Goal: Communication & Community: Answer question/provide support

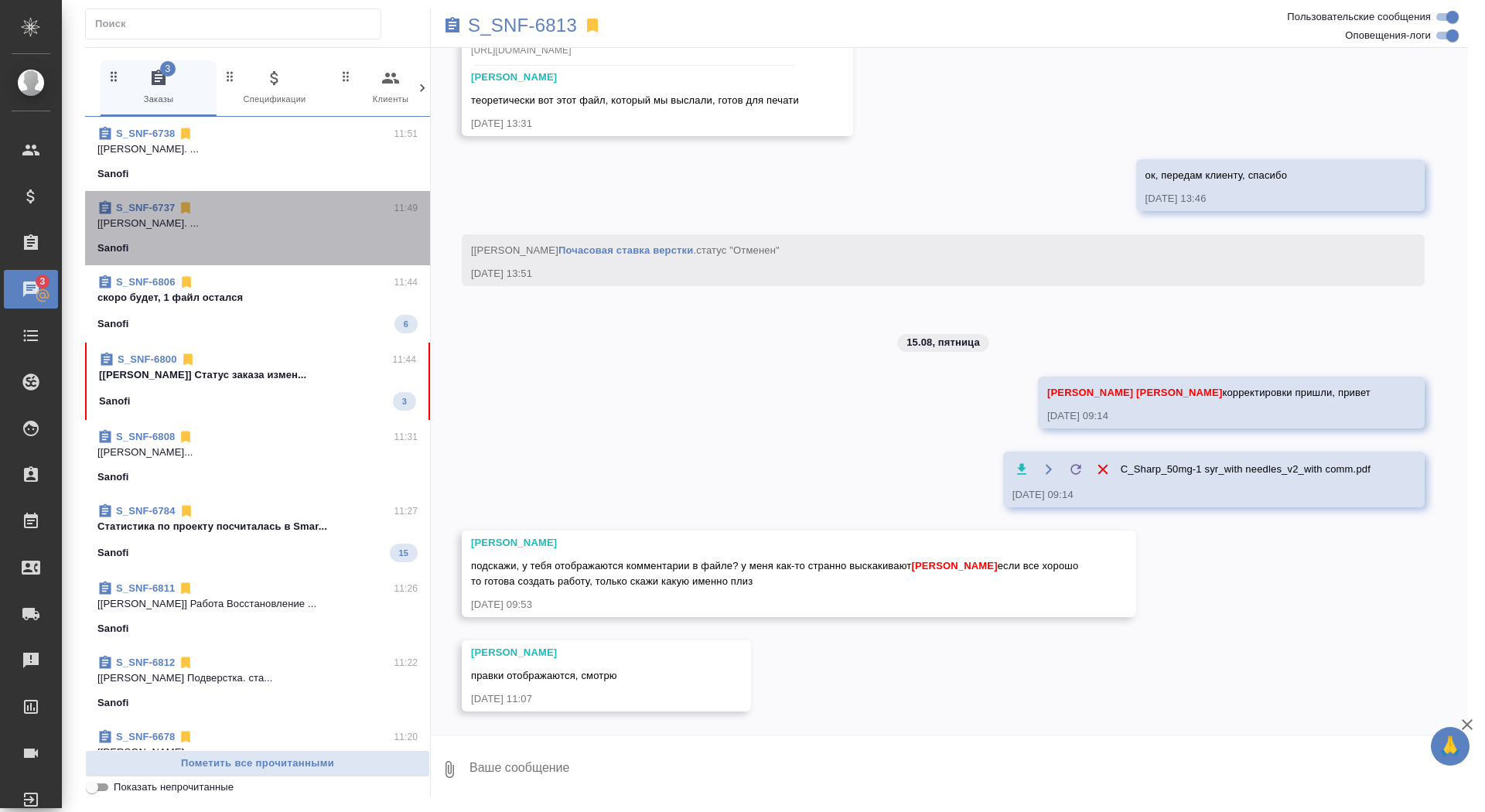
click at [273, 262] on div "S_SNF-6737 11:49 [Горшкова Валентина] Работа Подверстка. ... Sanofi" at bounding box center [257, 228] width 345 height 75
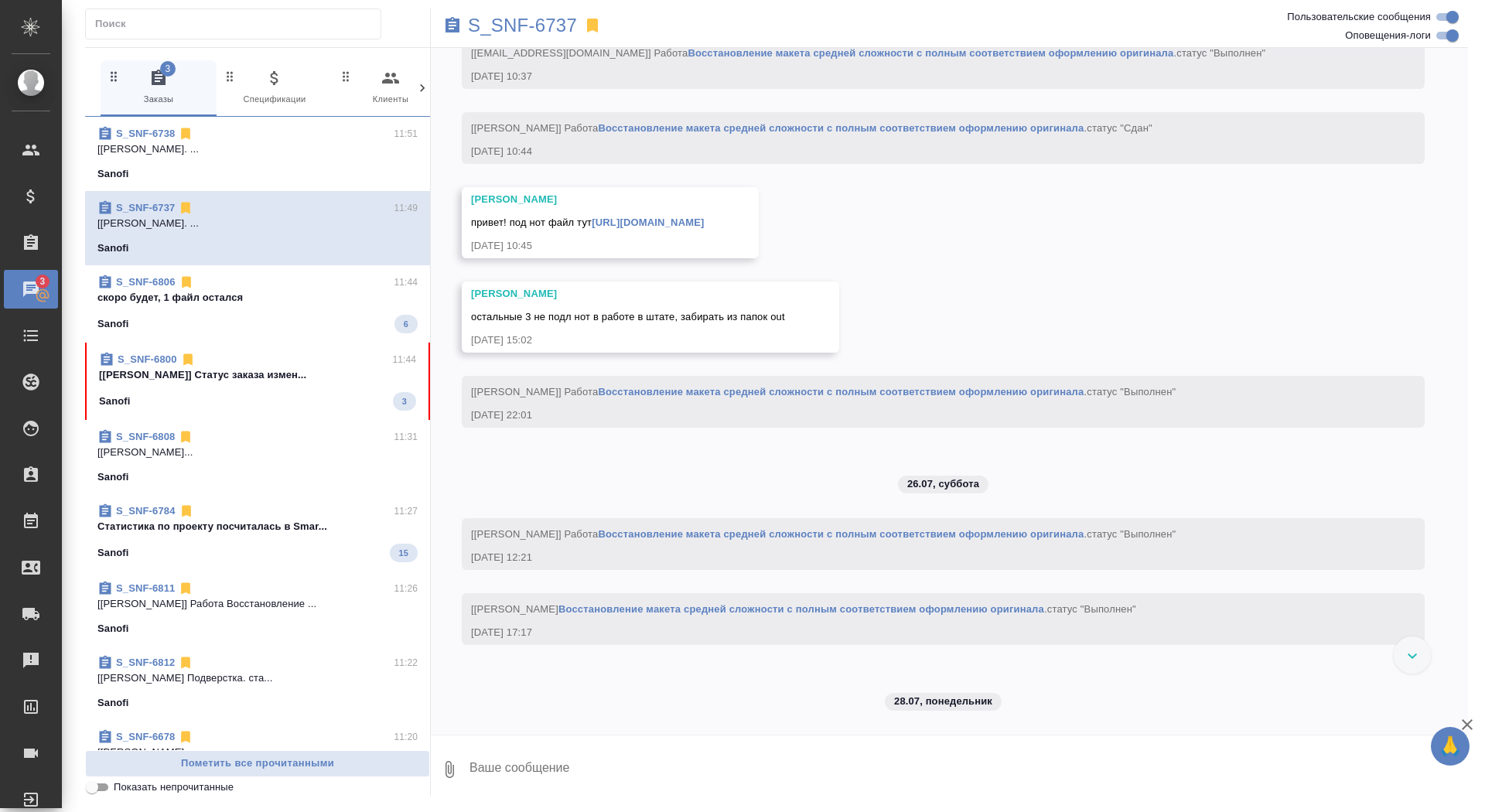
click at [275, 304] on p "скоро будет, 1 файл остался" at bounding box center [257, 298] width 320 height 15
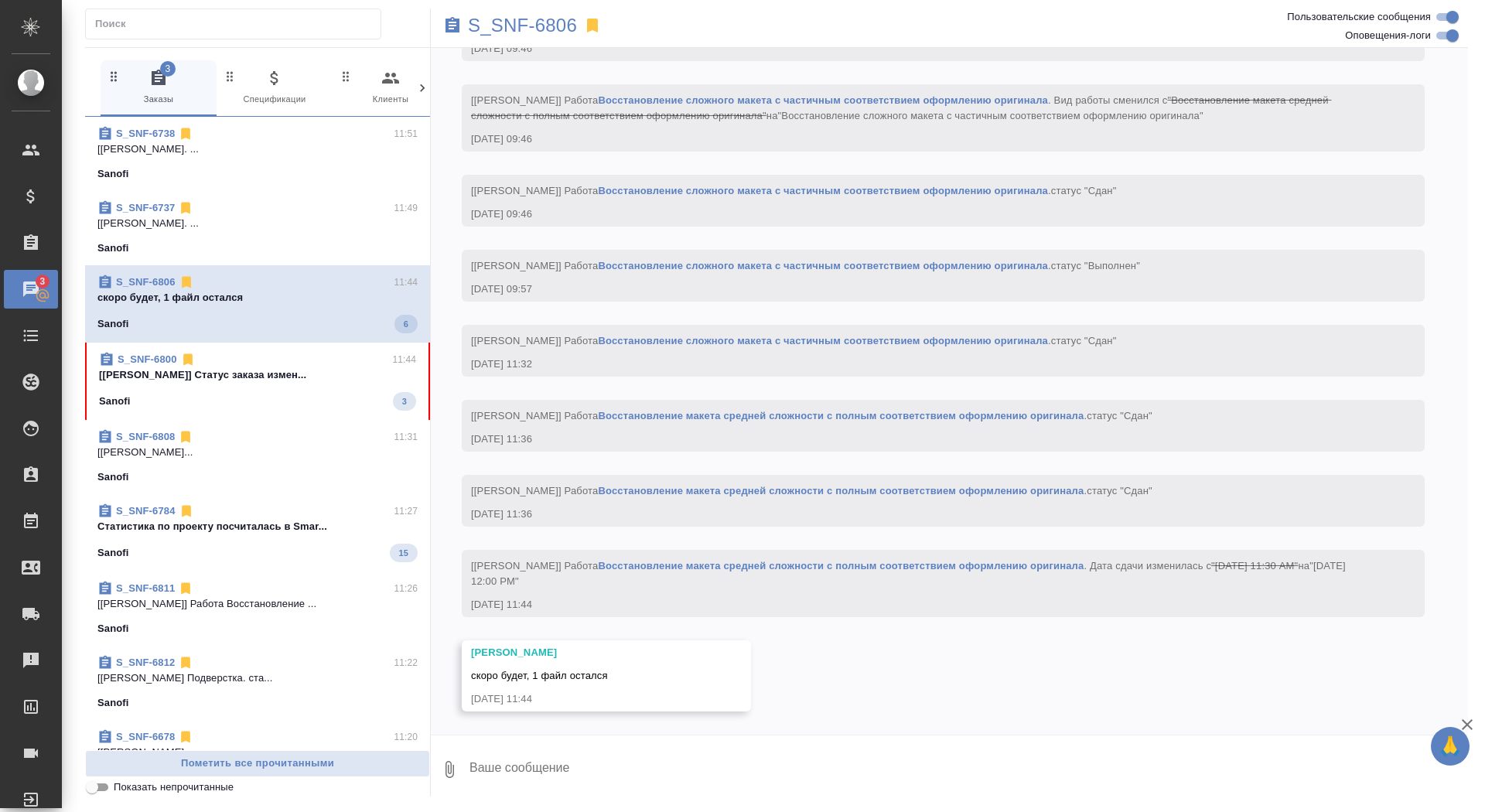
scroll to position [9973, 0]
click at [369, 385] on span "S_SNF-6800 11:44 [Горшкова Валентина] Статус заказа измен... Sanofi 3" at bounding box center [258, 378] width 318 height 59
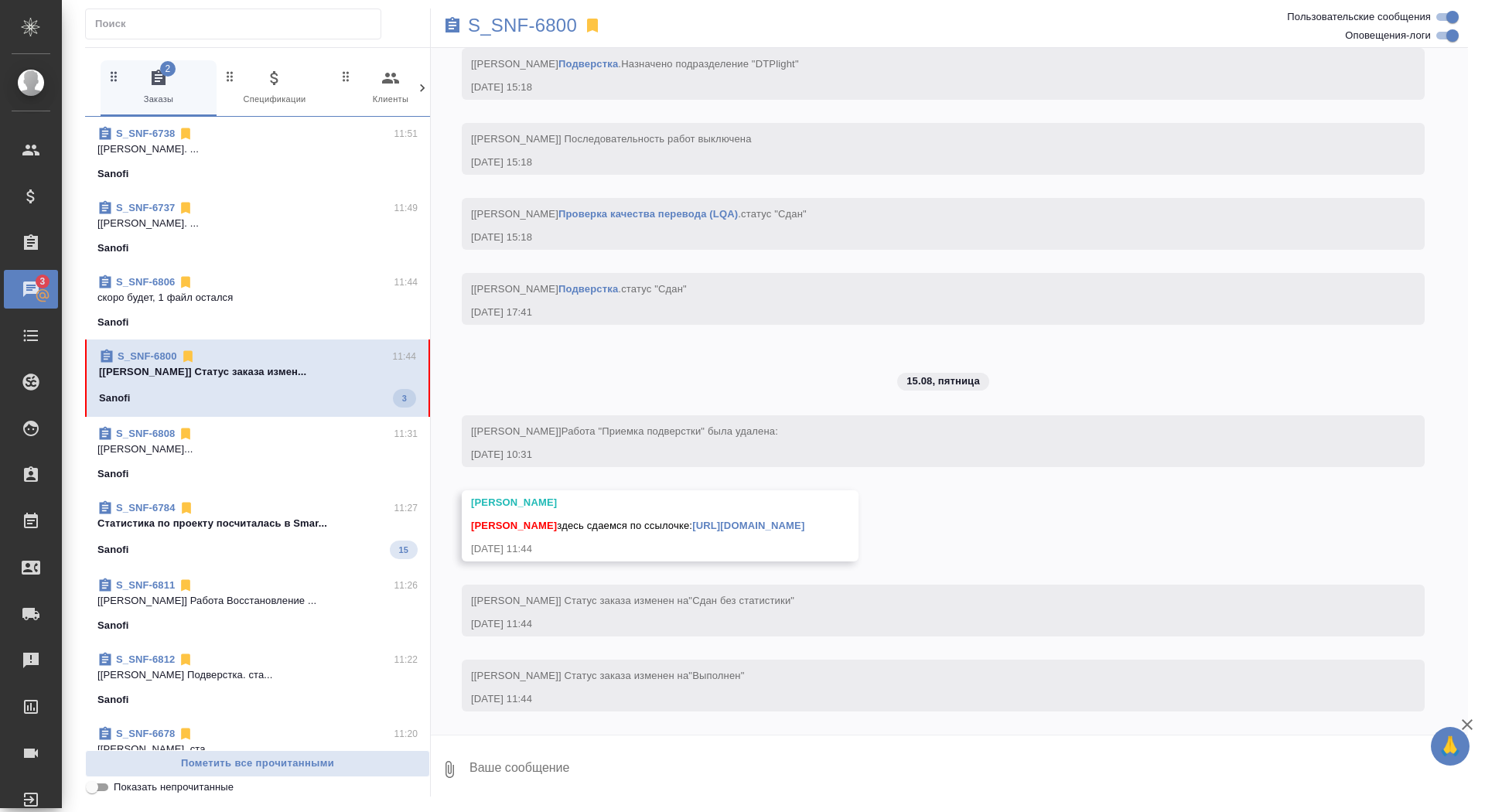
scroll to position [5635, 0]
click at [696, 769] on textarea at bounding box center [968, 769] width 1000 height 53
type textarea "спасибо, забрала"
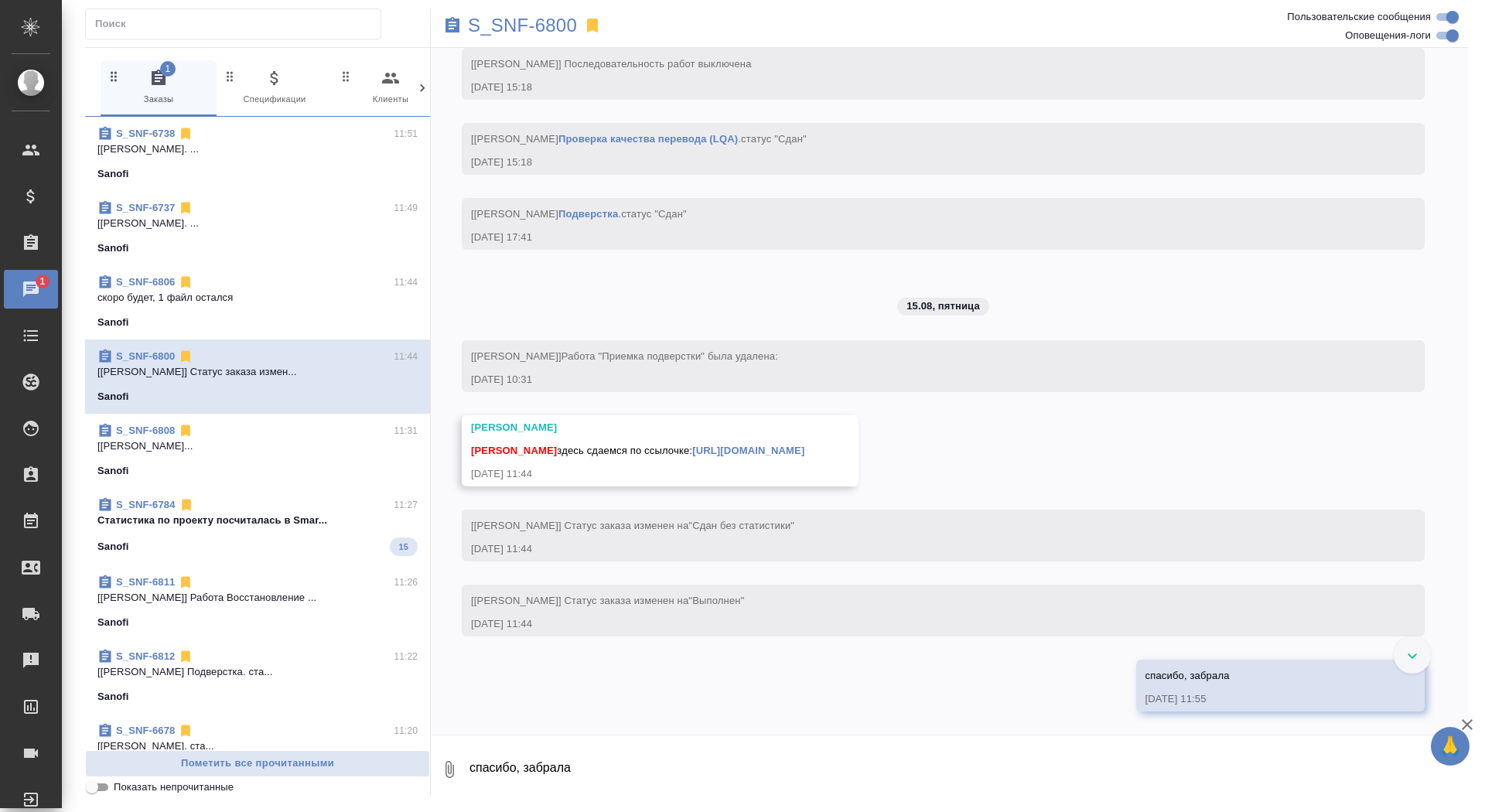
scroll to position [5710, 0]
click at [804, 445] on link "https://drive.awatera.com/apps/files/files/10079630?dir=/Shares/Sanofi/Orders/S…" at bounding box center [748, 451] width 112 height 11
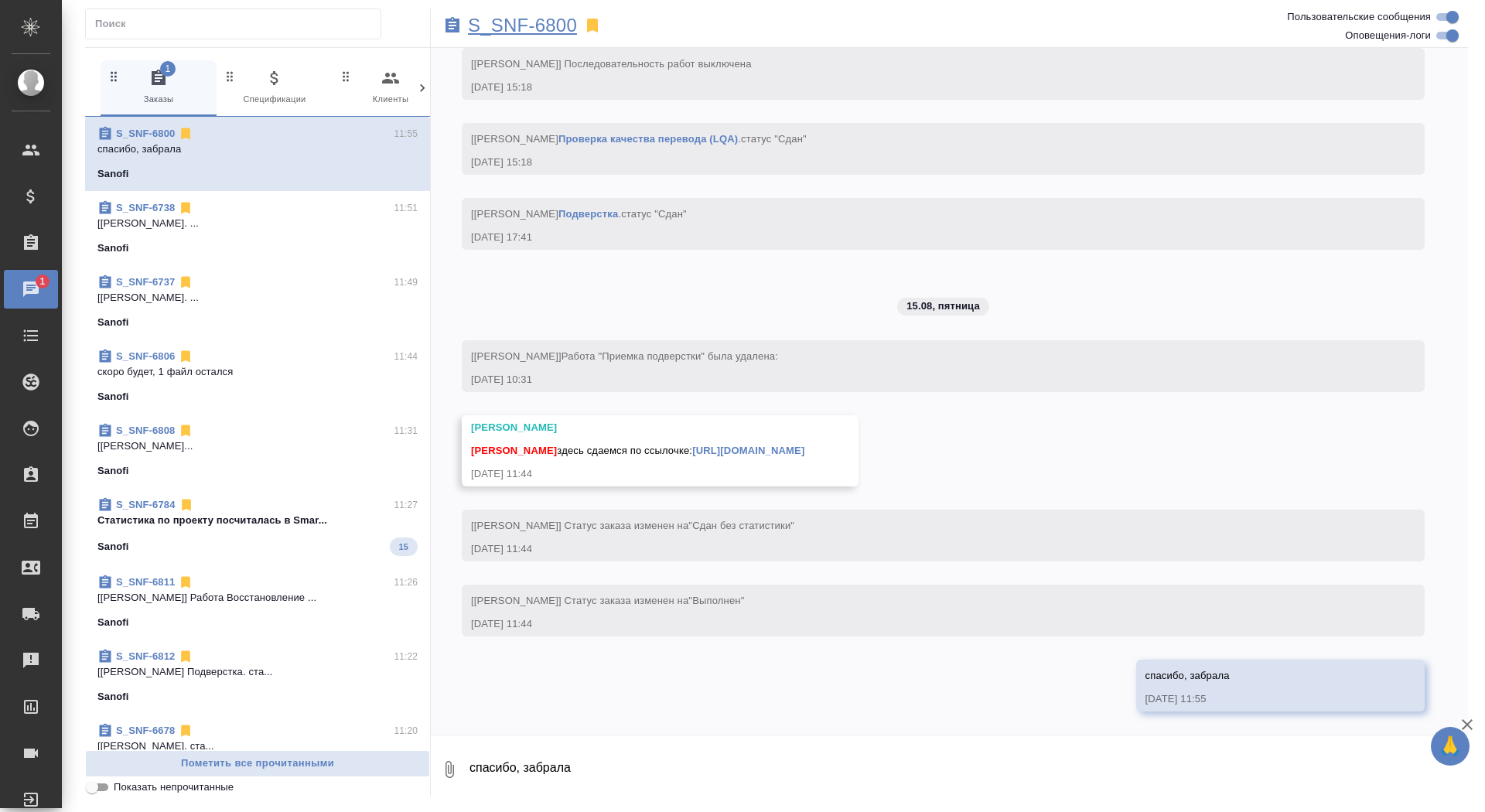
click at [497, 24] on p "S_SNF-6800" at bounding box center [522, 26] width 109 height 15
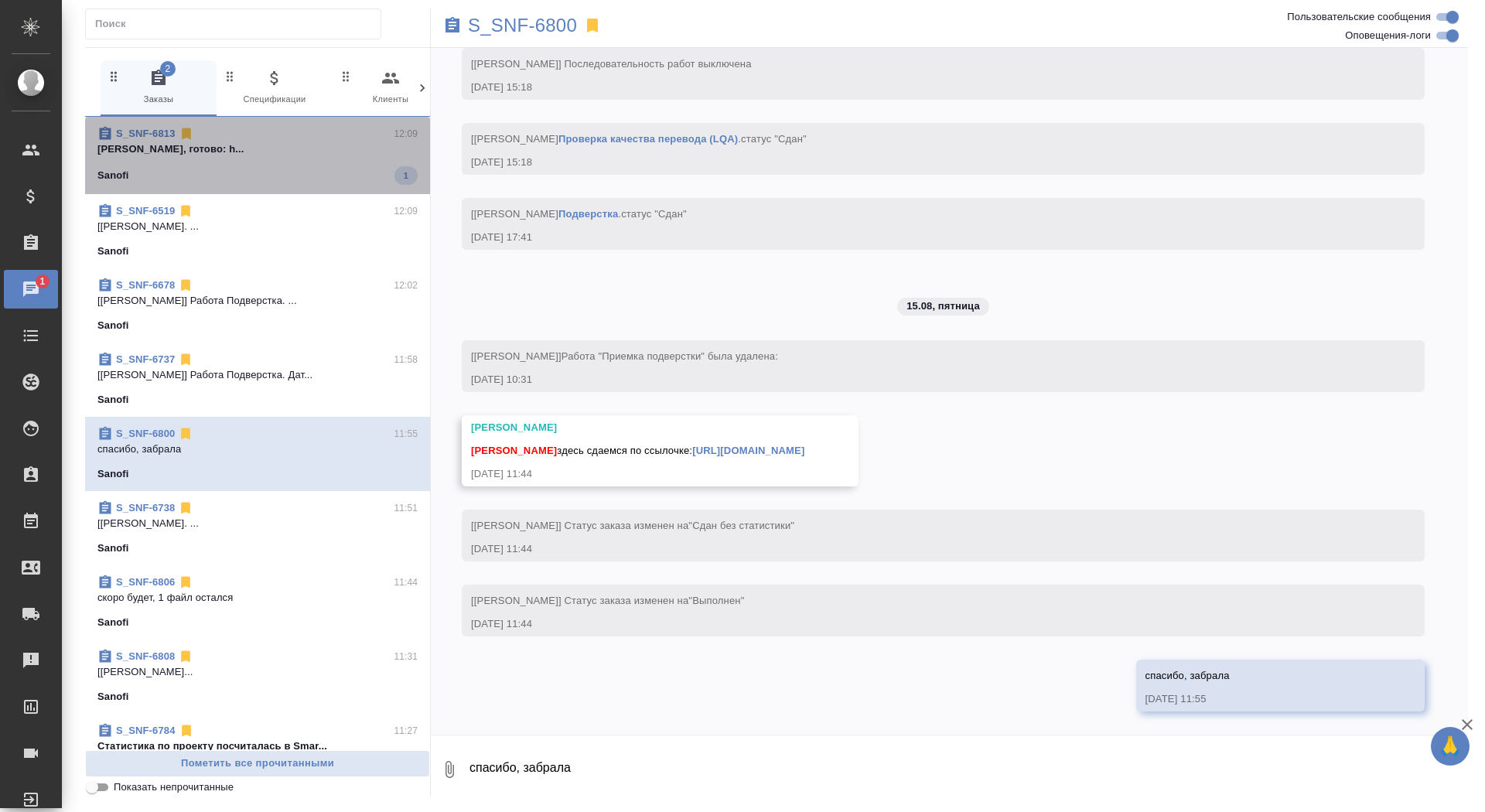
click at [297, 143] on p "Горшкова Валентина исправили, готово: h..." at bounding box center [257, 149] width 320 height 15
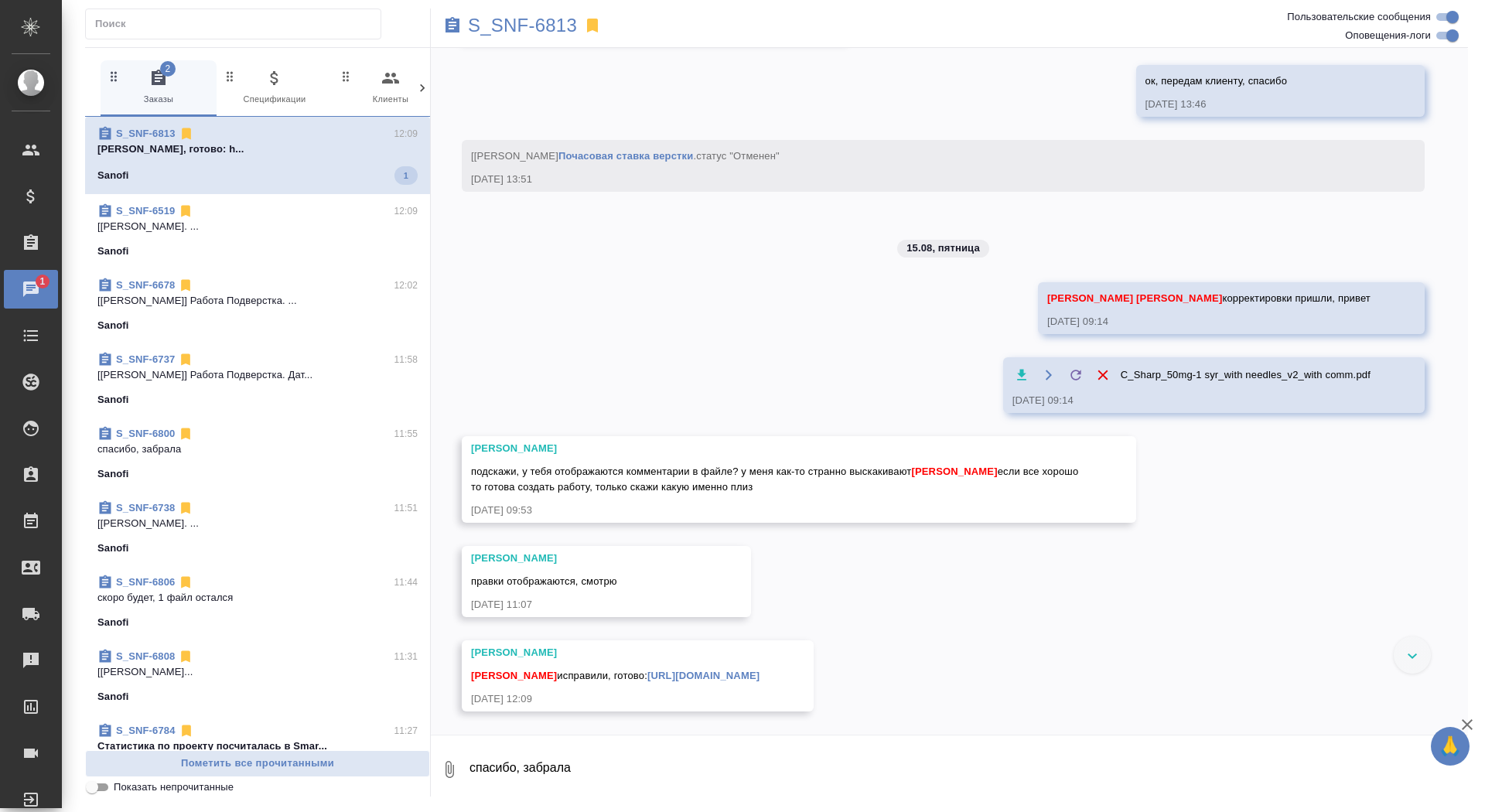
scroll to position [6561, 0]
click at [760, 670] on link "https://drive.awatera.com/apps/files/files/10114618?dir=/Shares/Sanofi/Orders/S…" at bounding box center [703, 676] width 112 height 11
click at [584, 784] on textarea "спасибо, забрала" at bounding box center [968, 769] width 1000 height 53
type textarea "забрала)"
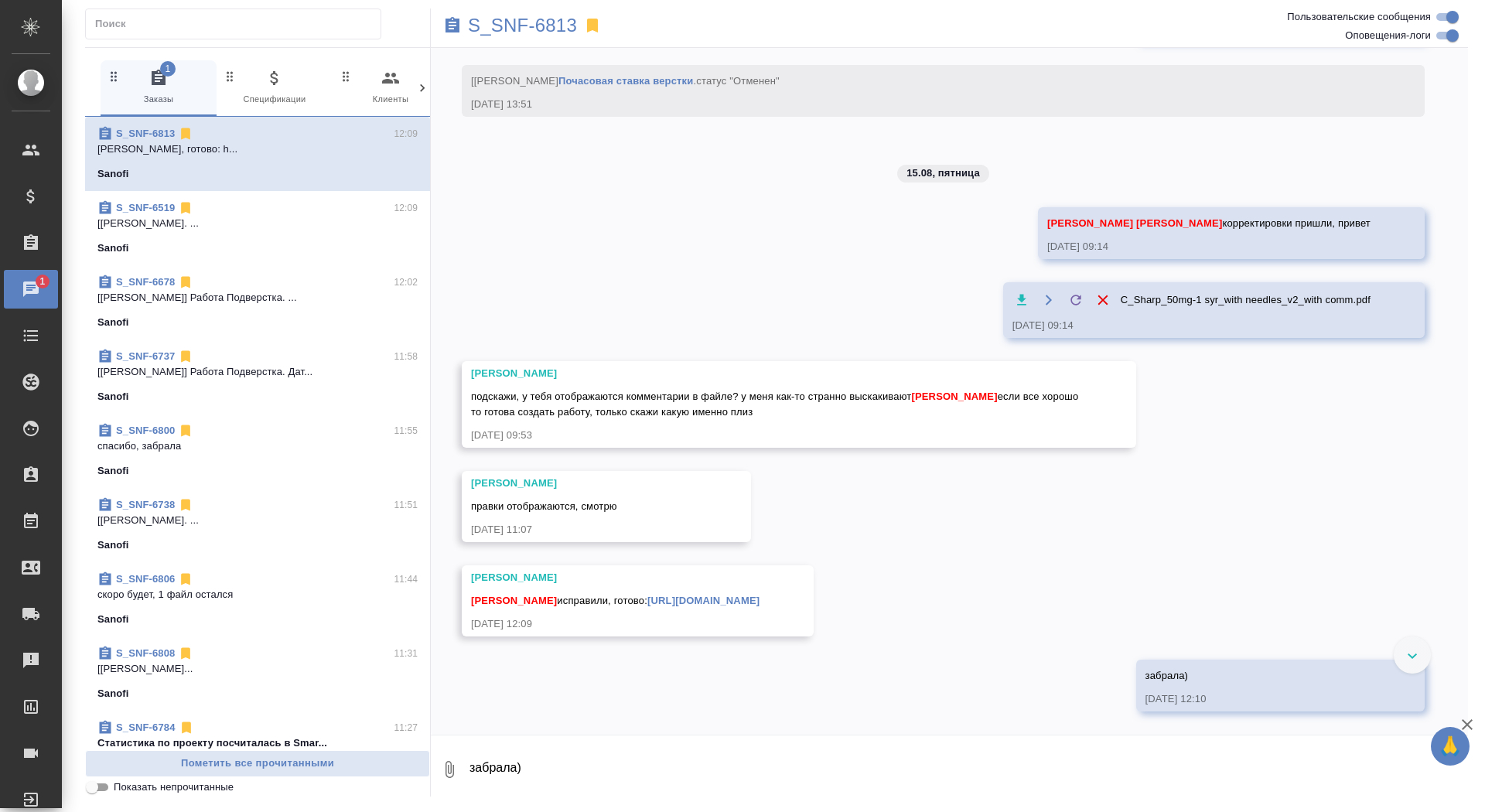
scroll to position [6636, 0]
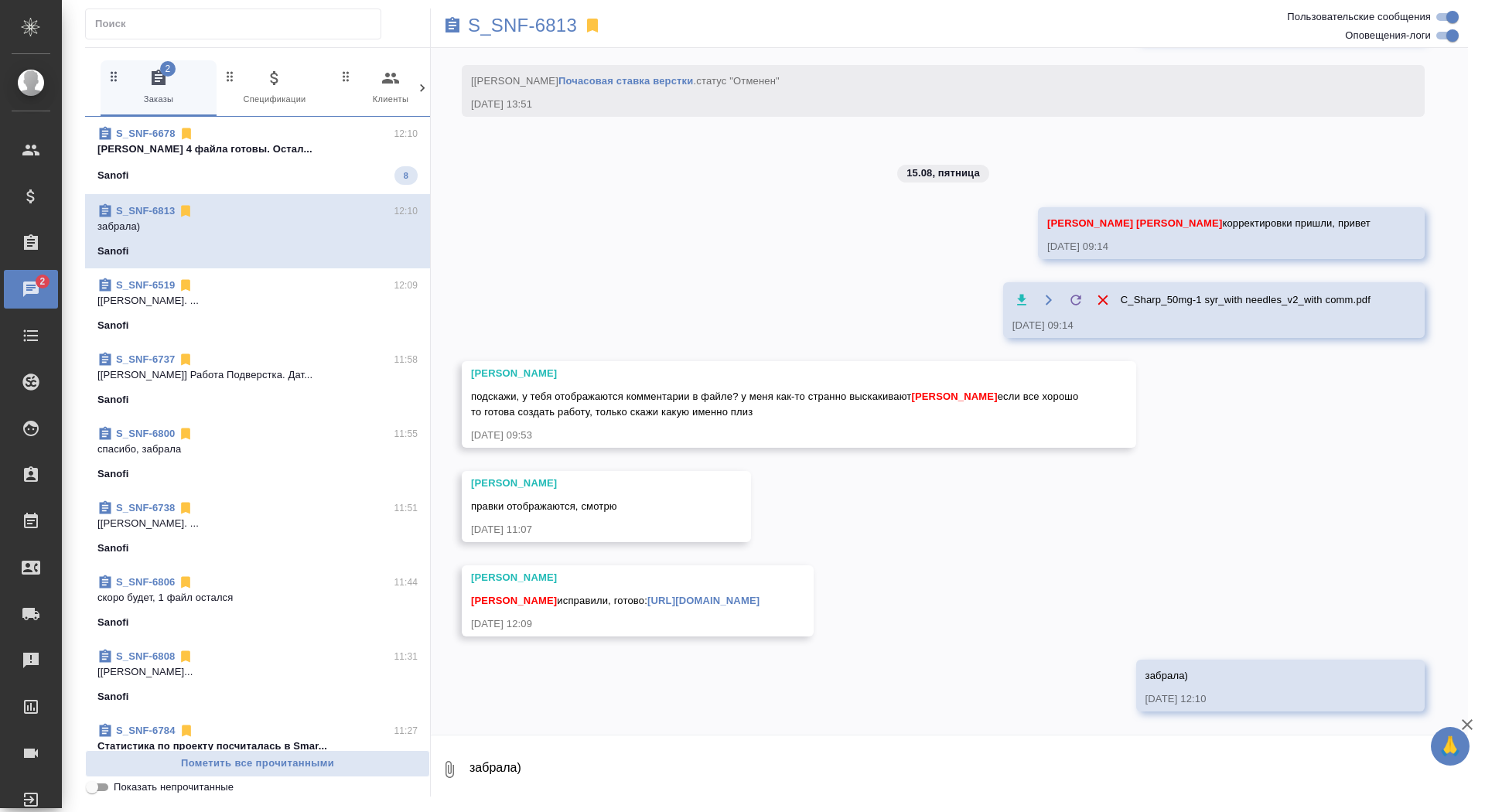
click at [291, 179] on div "Sanofi 8" at bounding box center [257, 176] width 320 height 19
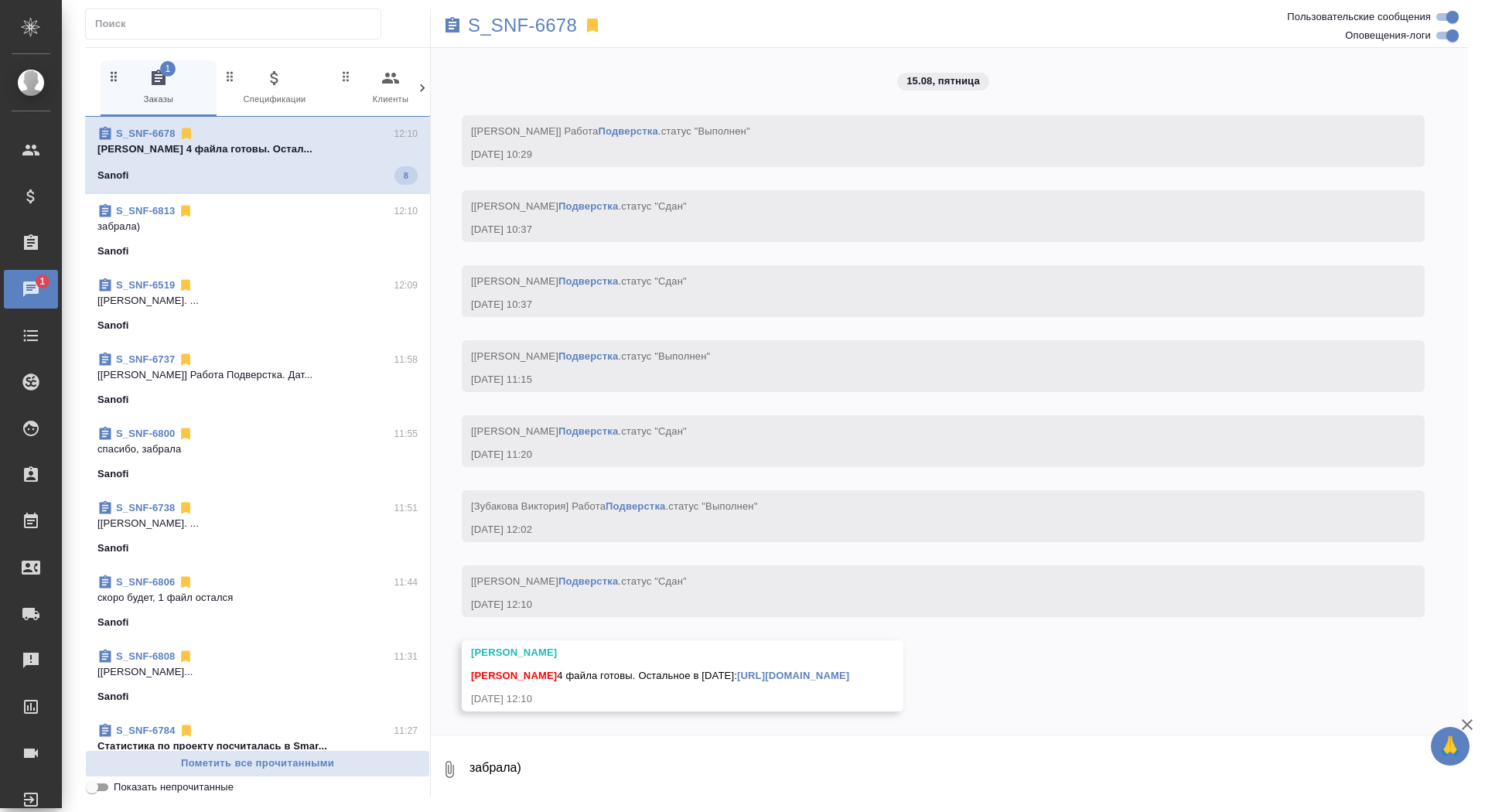
scroll to position [31604, 0]
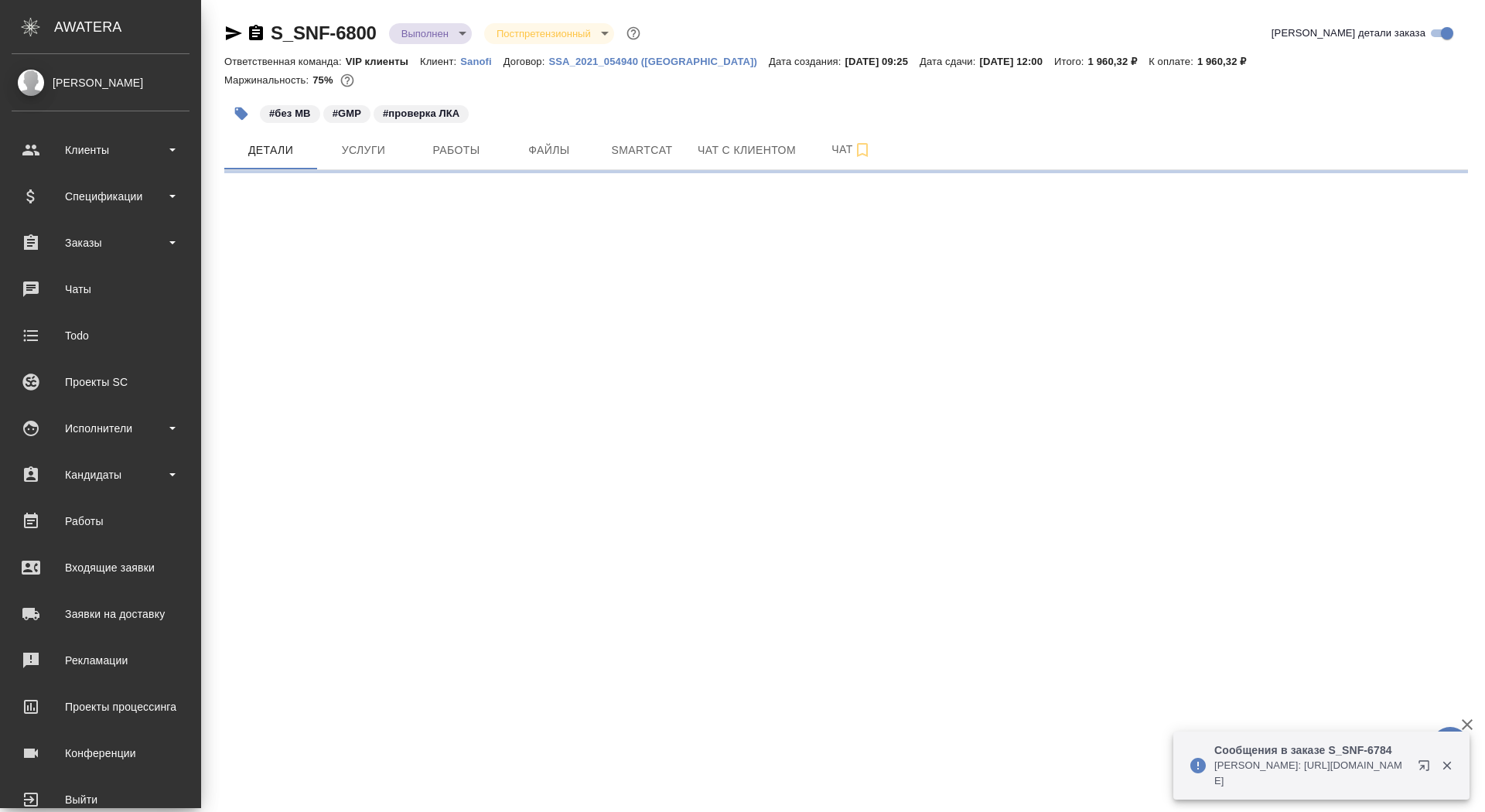
select select "RU"
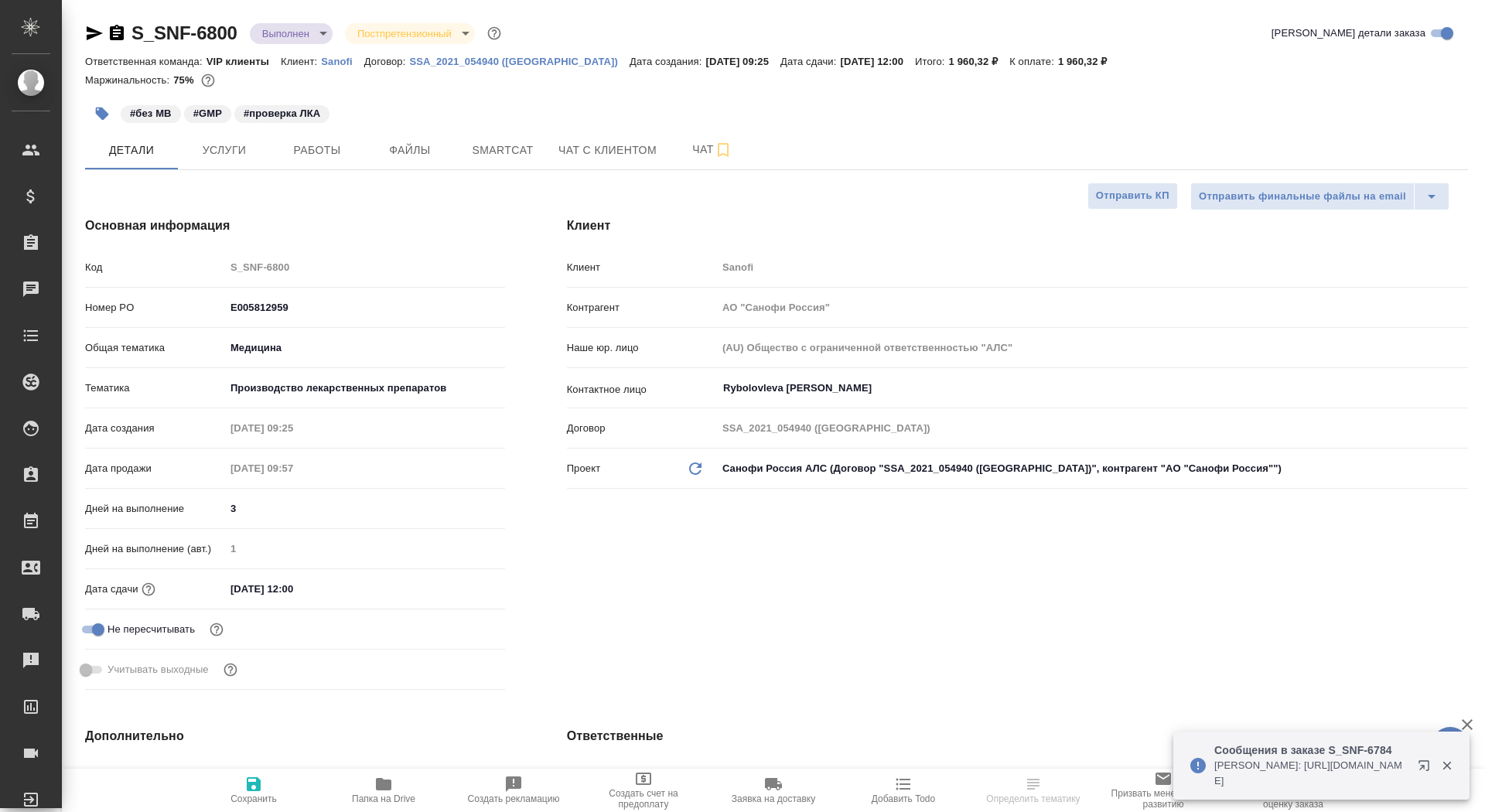
type textarea "x"
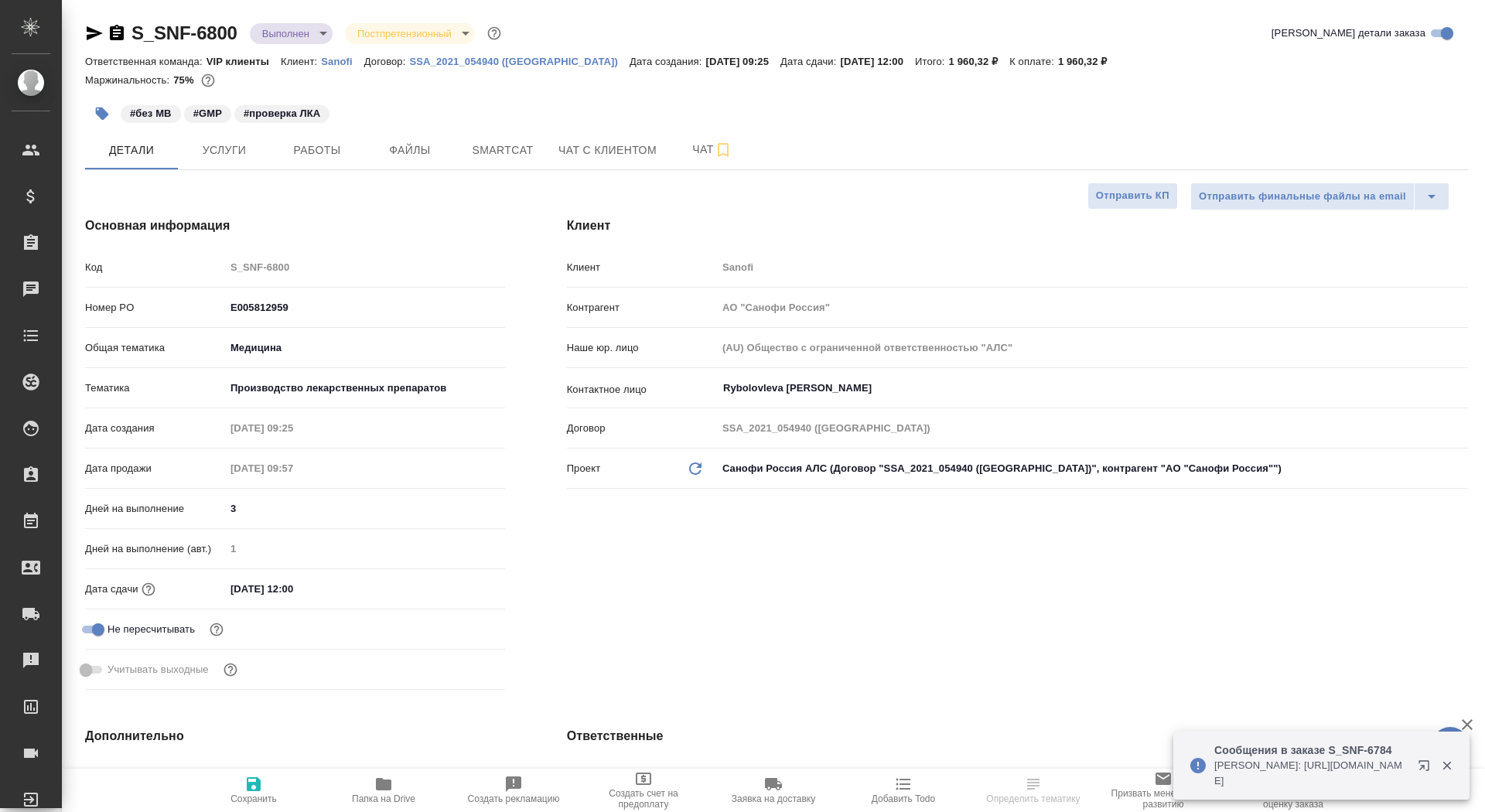
type textarea "x"
type input "[PERSON_NAME]"
type textarea "x"
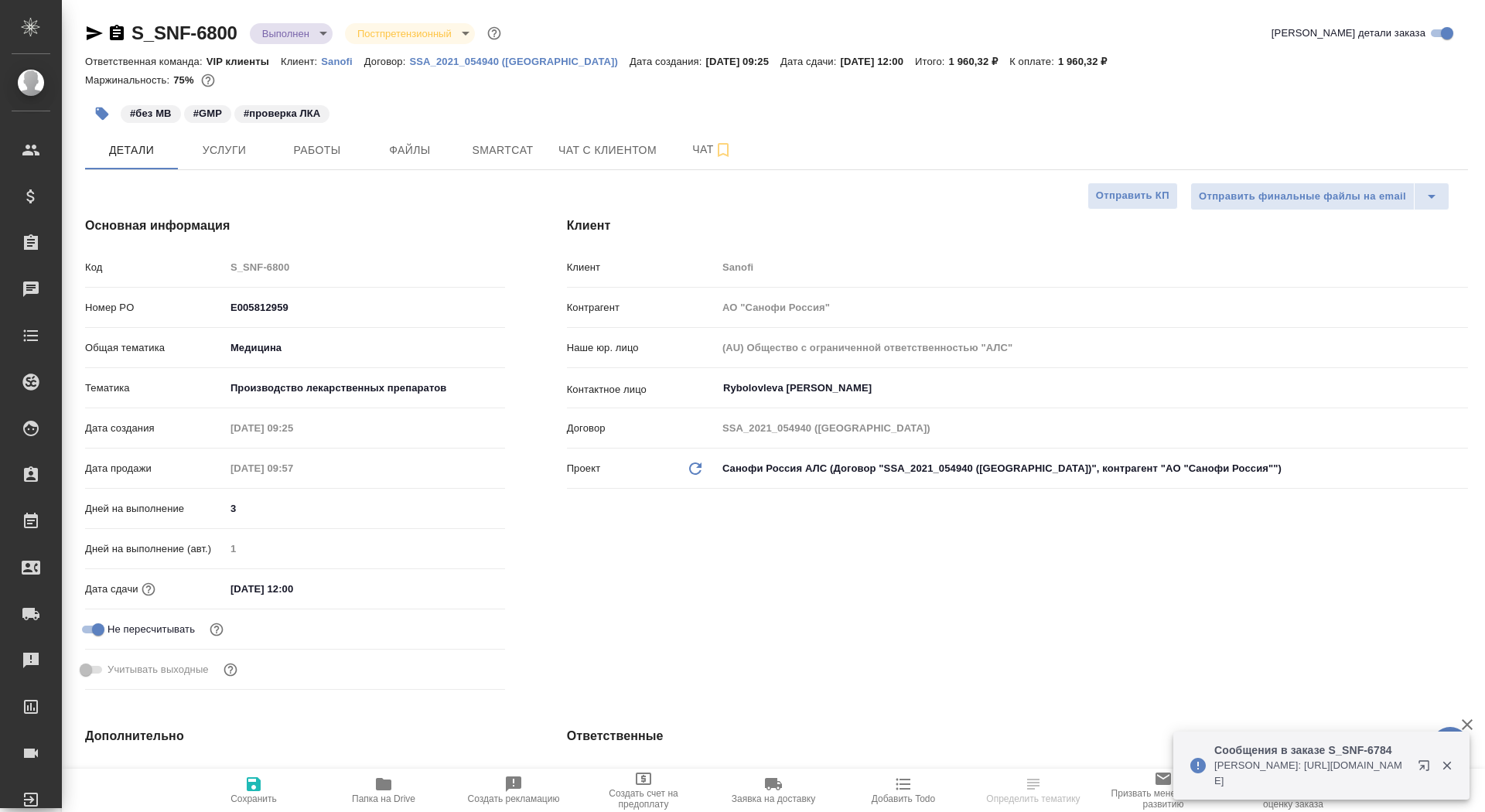
type textarea "x"
click at [111, 35] on icon "button" at bounding box center [116, 32] width 14 height 15
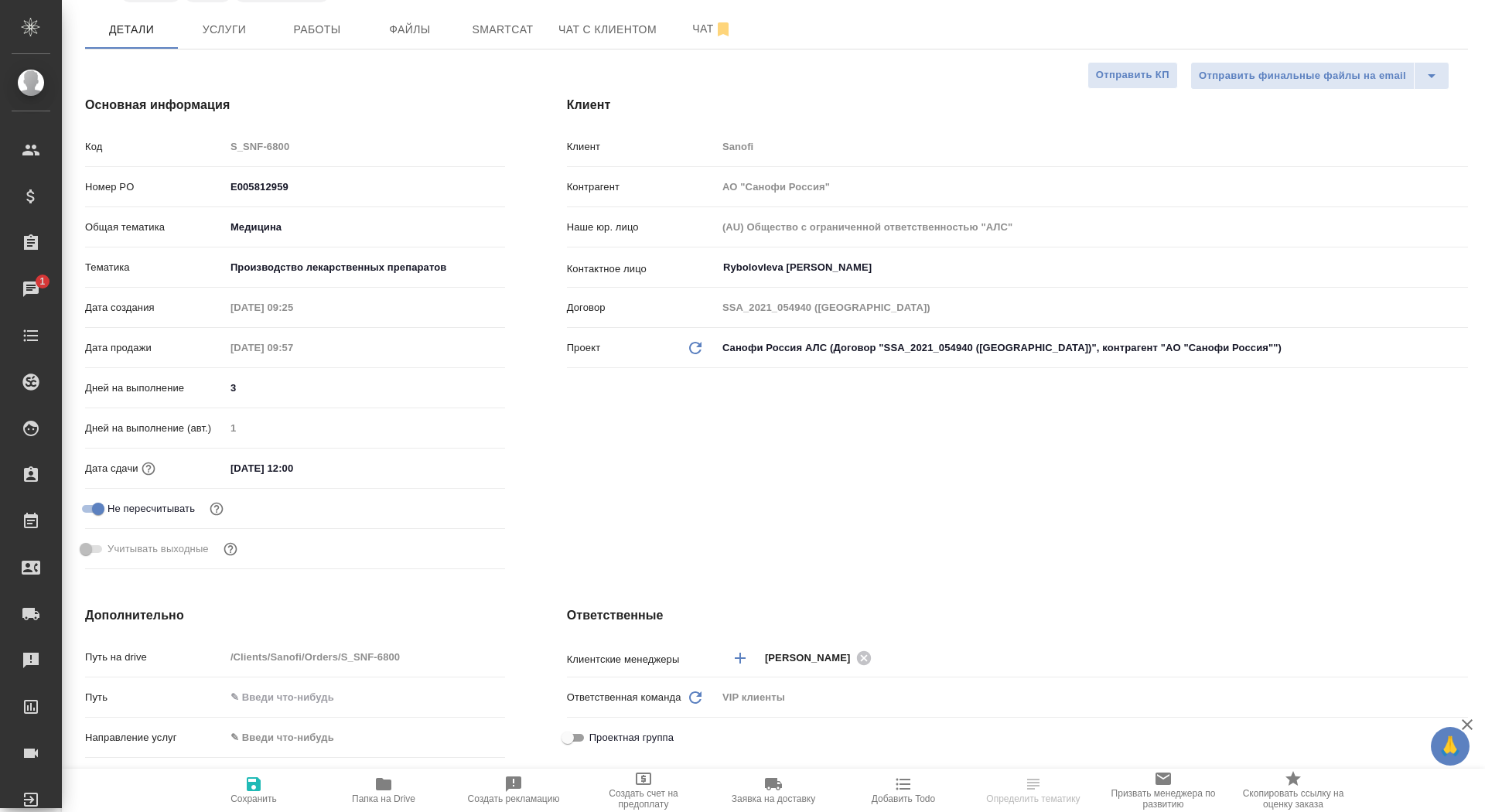
scroll to position [505, 0]
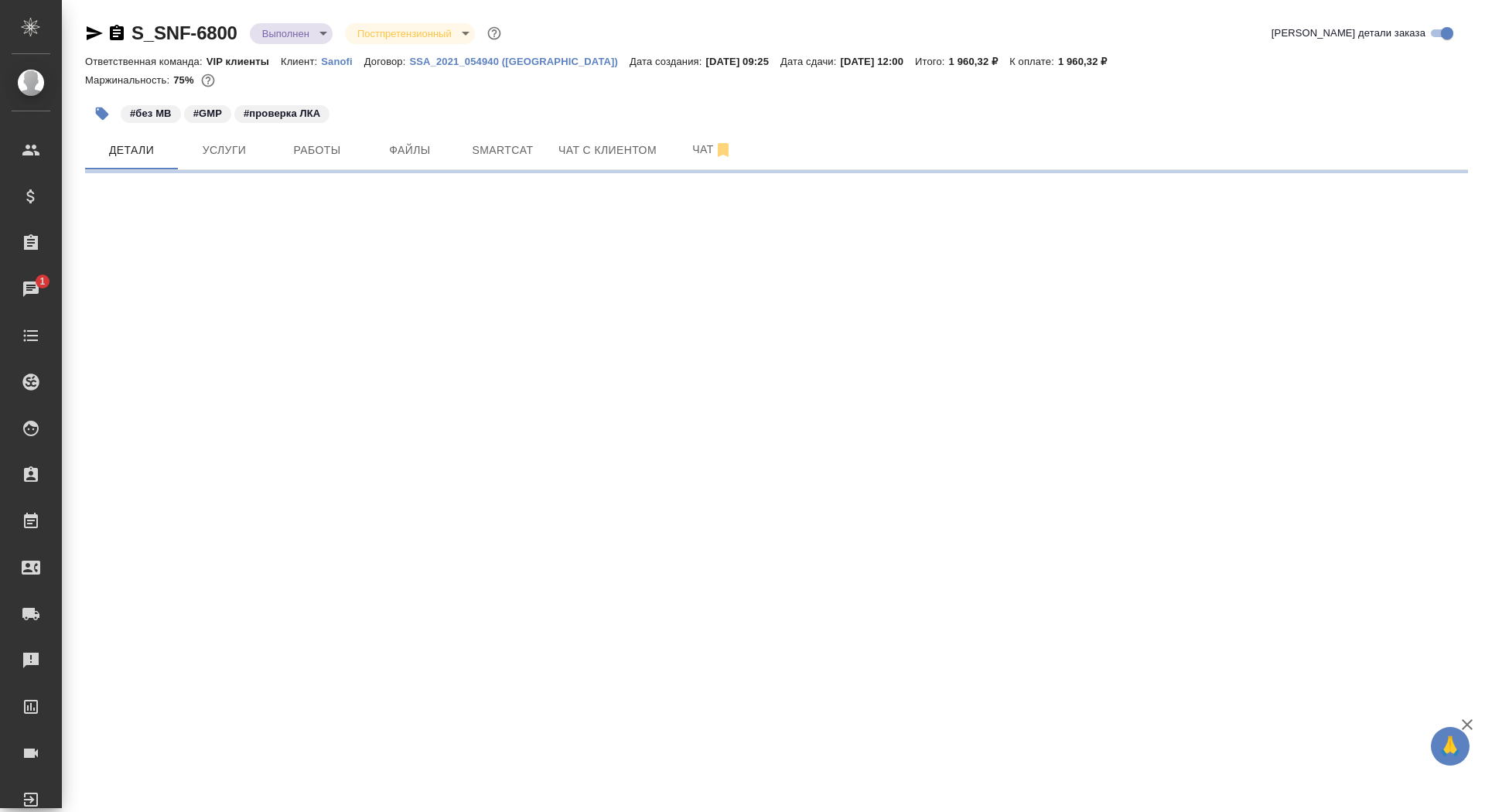
select select "RU"
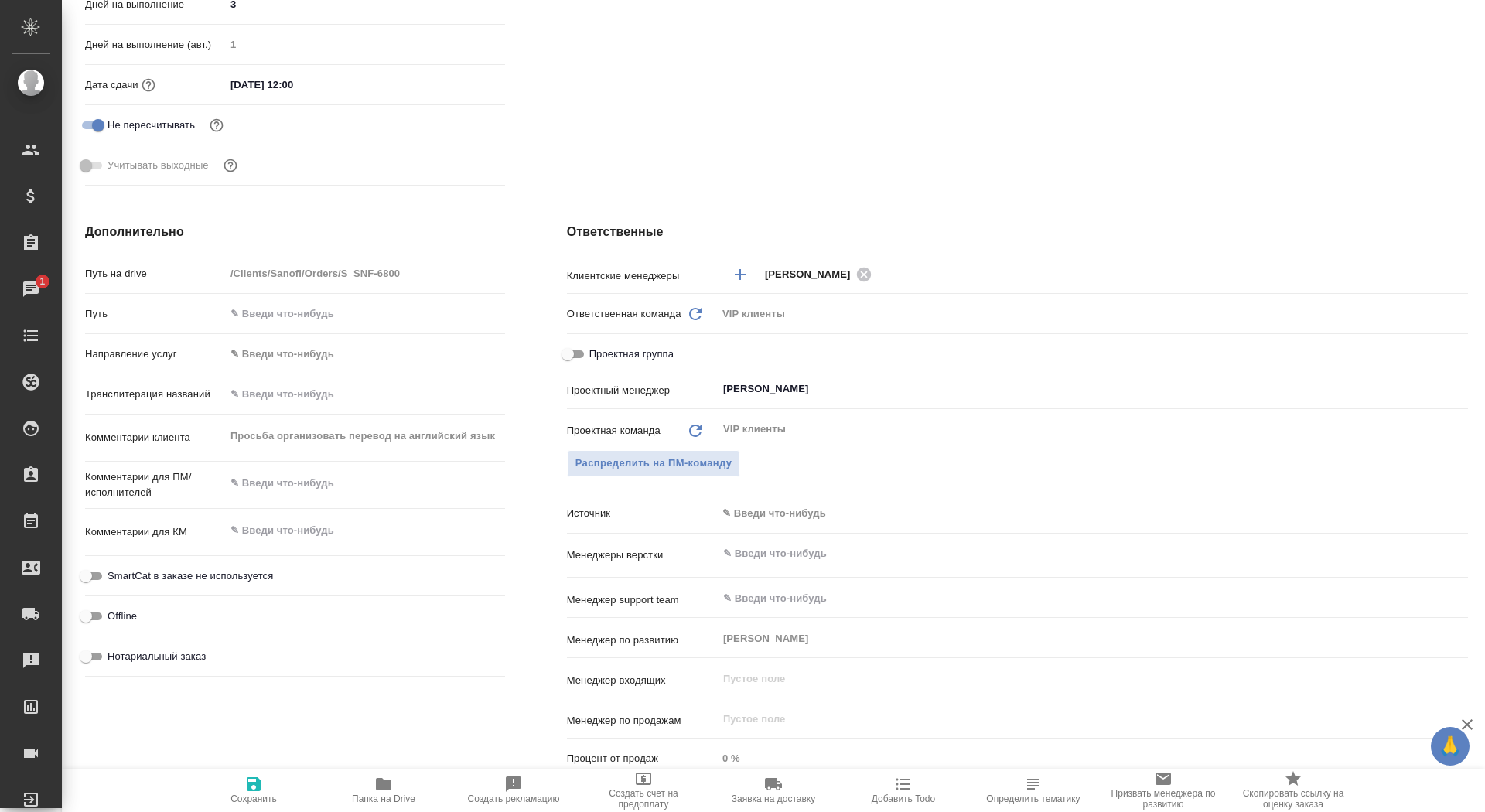
type textarea "x"
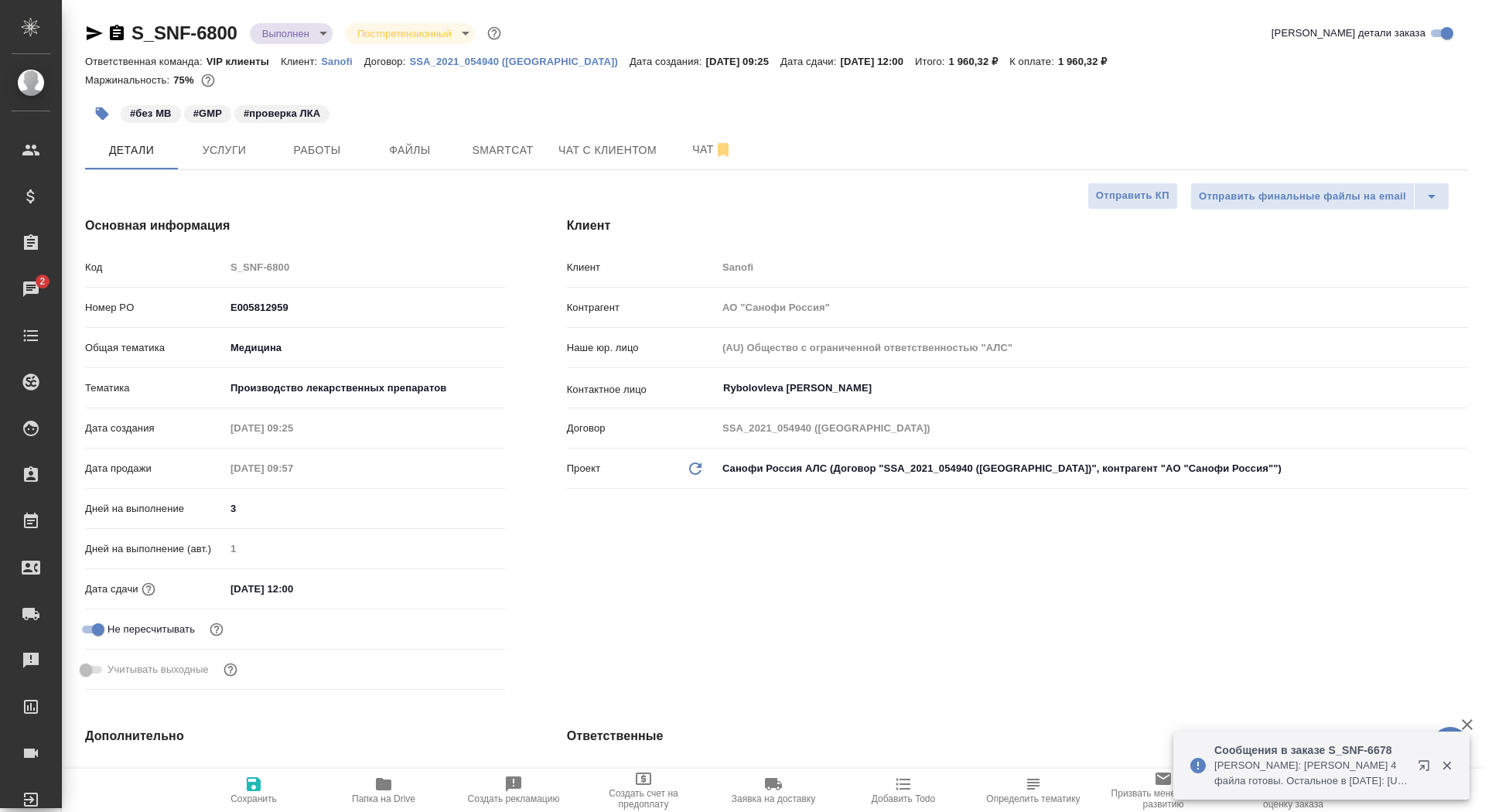
type textarea "x"
